Goal: Find contact information: Obtain details needed to contact an individual or organization

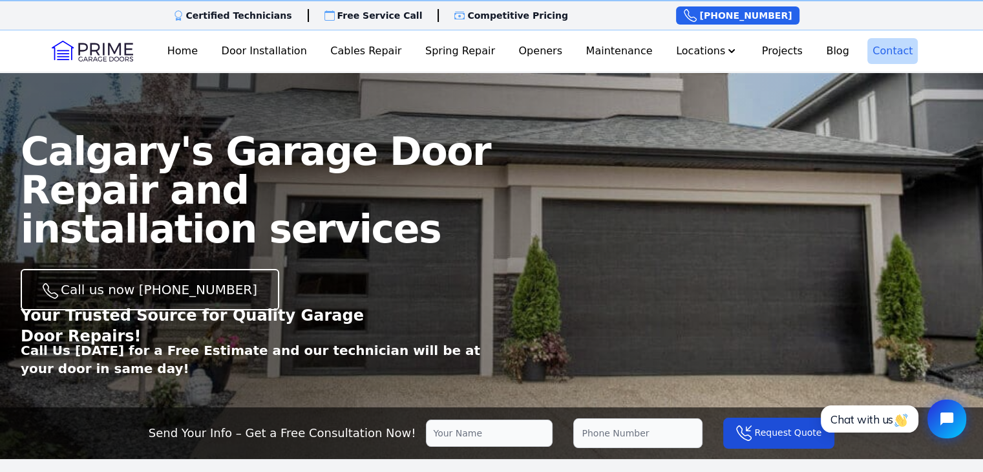
click at [899, 50] on link "Contact" at bounding box center [892, 51] width 50 height 26
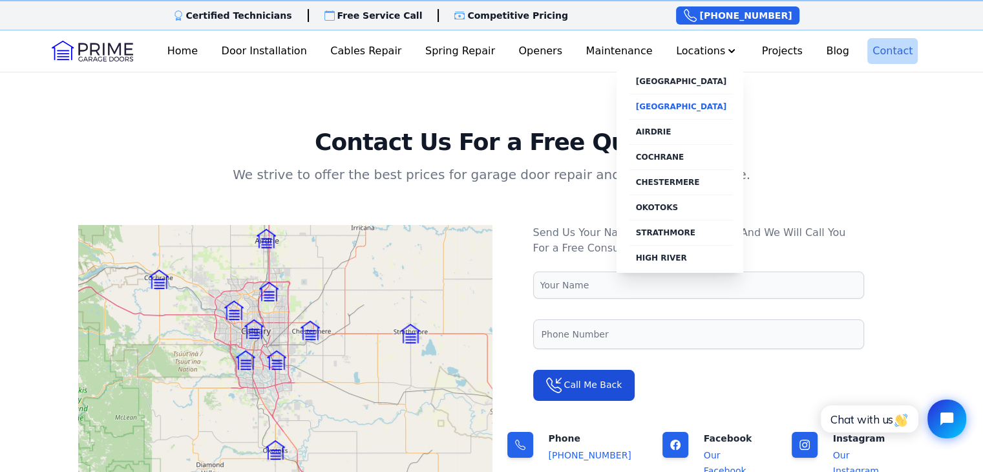
click at [667, 106] on link "[GEOGRAPHIC_DATA]" at bounding box center [681, 106] width 104 height 25
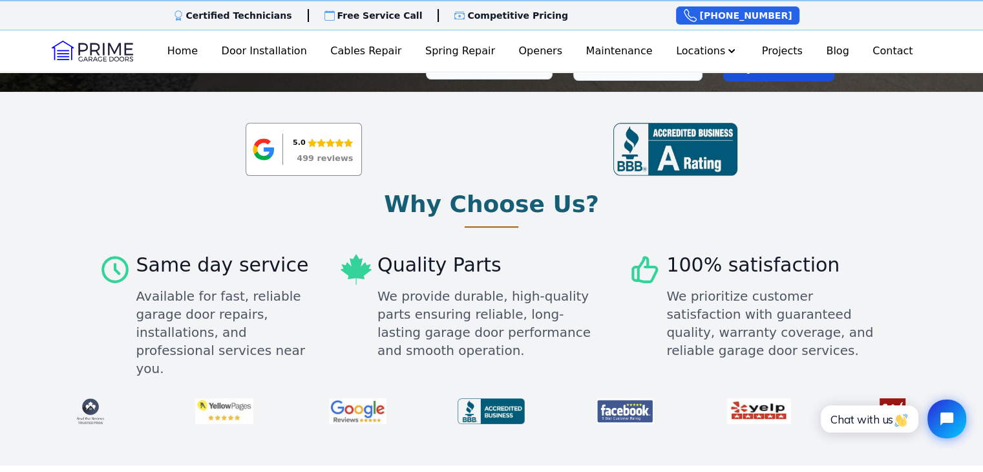
scroll to position [452, 0]
